Goal: Transaction & Acquisition: Purchase product/service

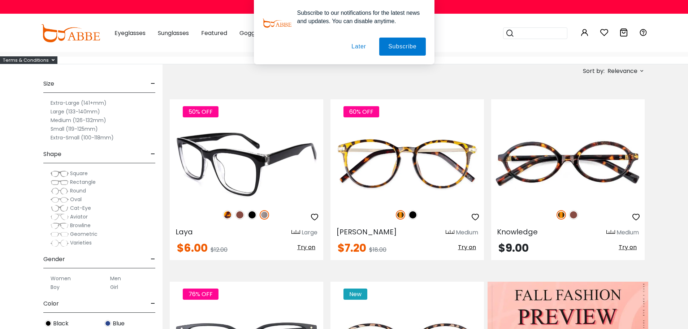
scroll to position [36, 0]
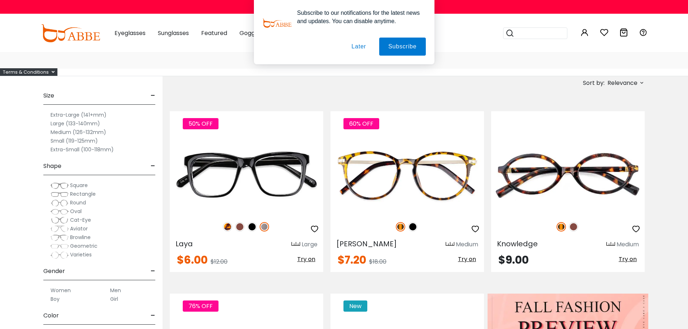
click at [69, 224] on img at bounding box center [60, 220] width 18 height 7
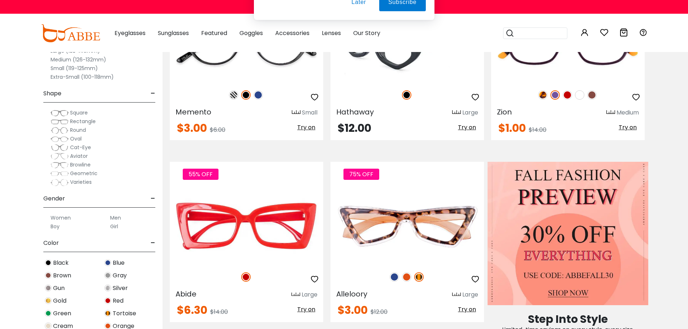
scroll to position [181, 0]
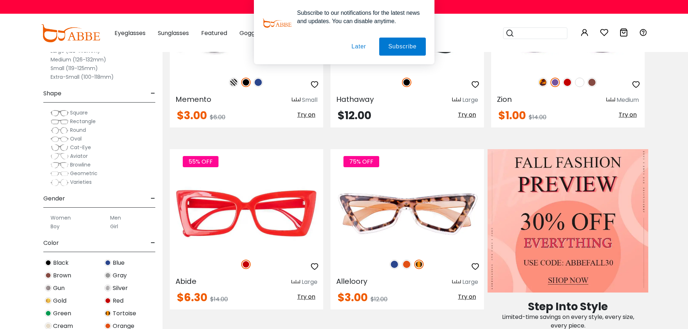
click at [366, 45] on button "Later" at bounding box center [358, 47] width 33 height 18
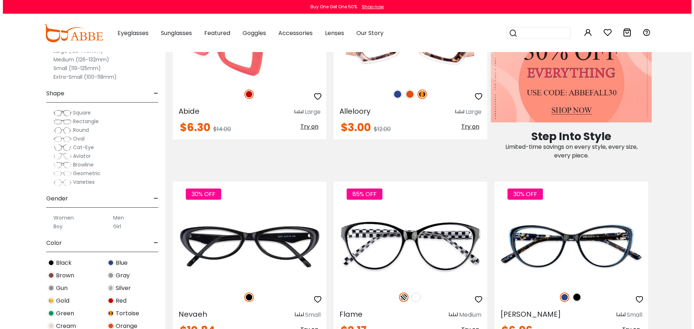
scroll to position [361, 0]
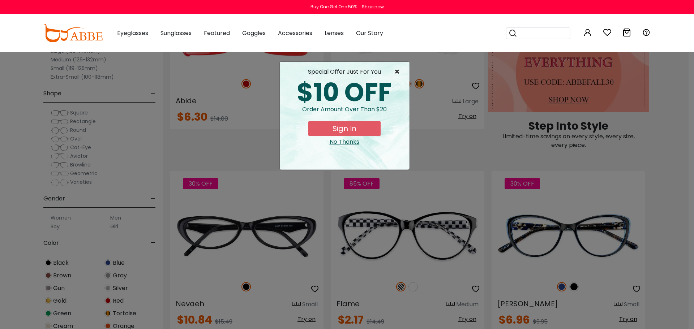
click at [398, 70] on span "×" at bounding box center [398, 72] width 9 height 9
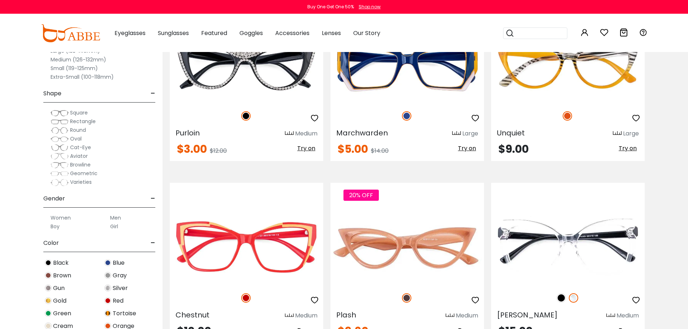
scroll to position [903, 0]
